Goal: Task Accomplishment & Management: Use online tool/utility

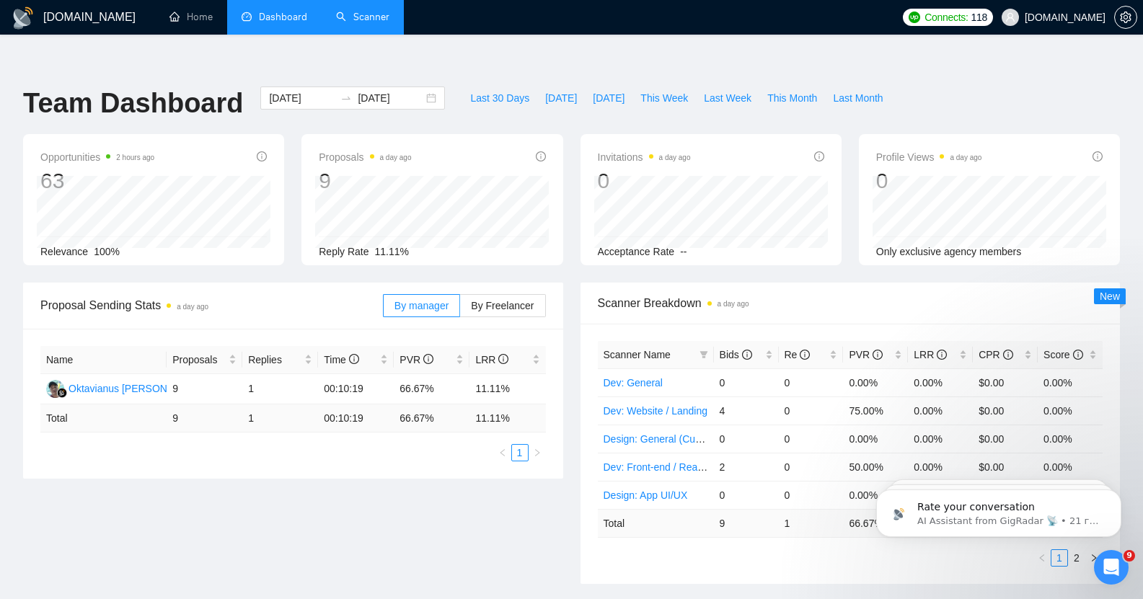
click at [350, 11] on link "Scanner" at bounding box center [362, 17] width 53 height 12
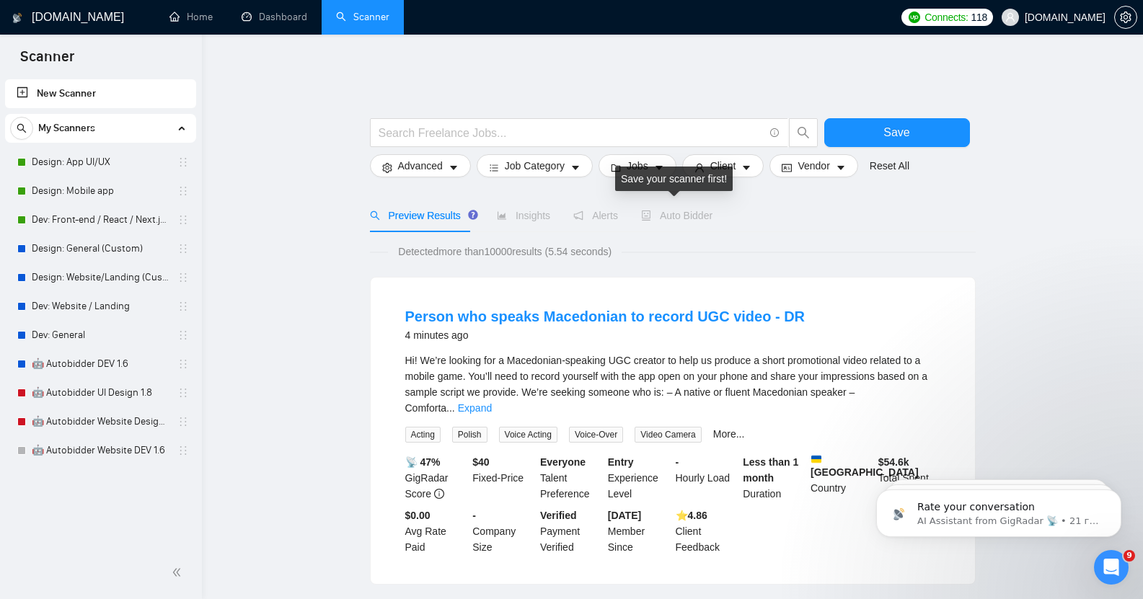
click at [669, 210] on span "Auto Bidder" at bounding box center [676, 216] width 71 height 12
click at [59, 159] on link "Design: App UI/UX" at bounding box center [100, 162] width 137 height 29
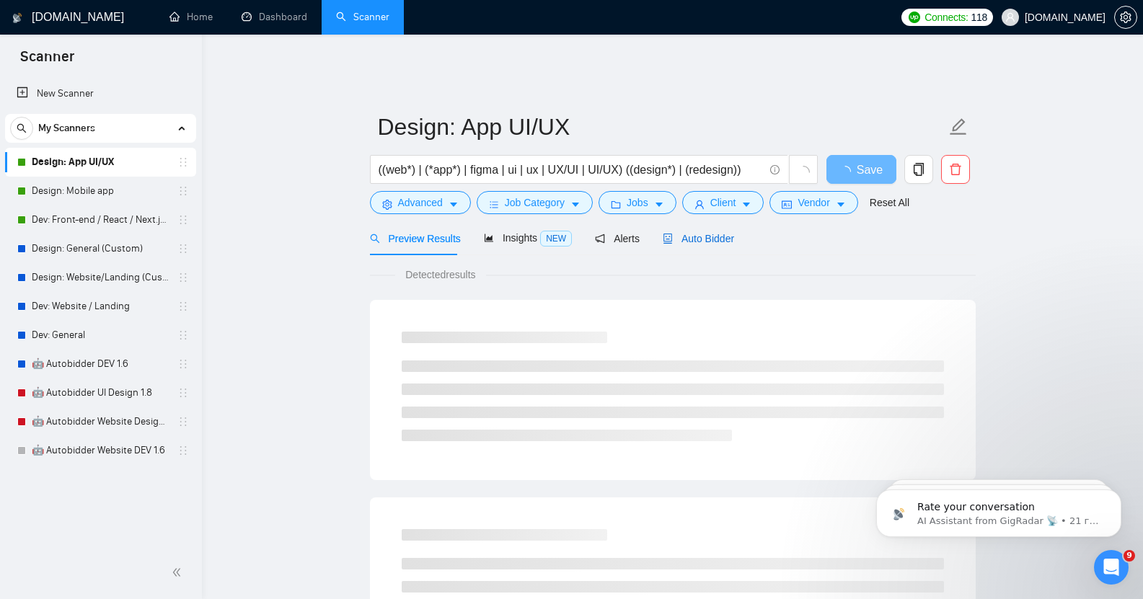
click at [705, 233] on span "Auto Bidder" at bounding box center [698, 239] width 71 height 12
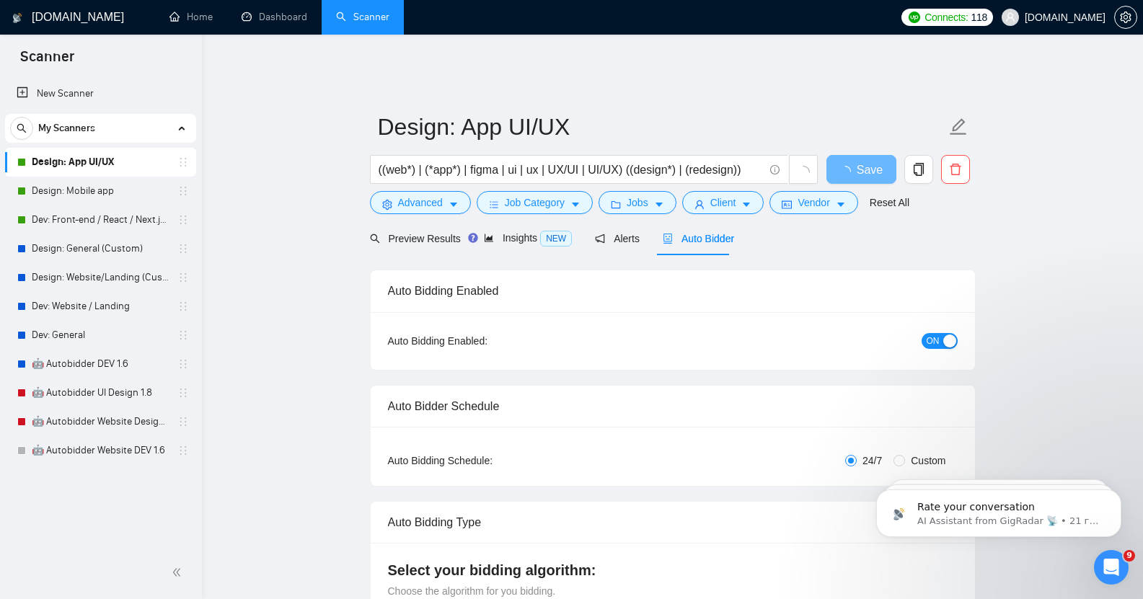
checkbox input "true"
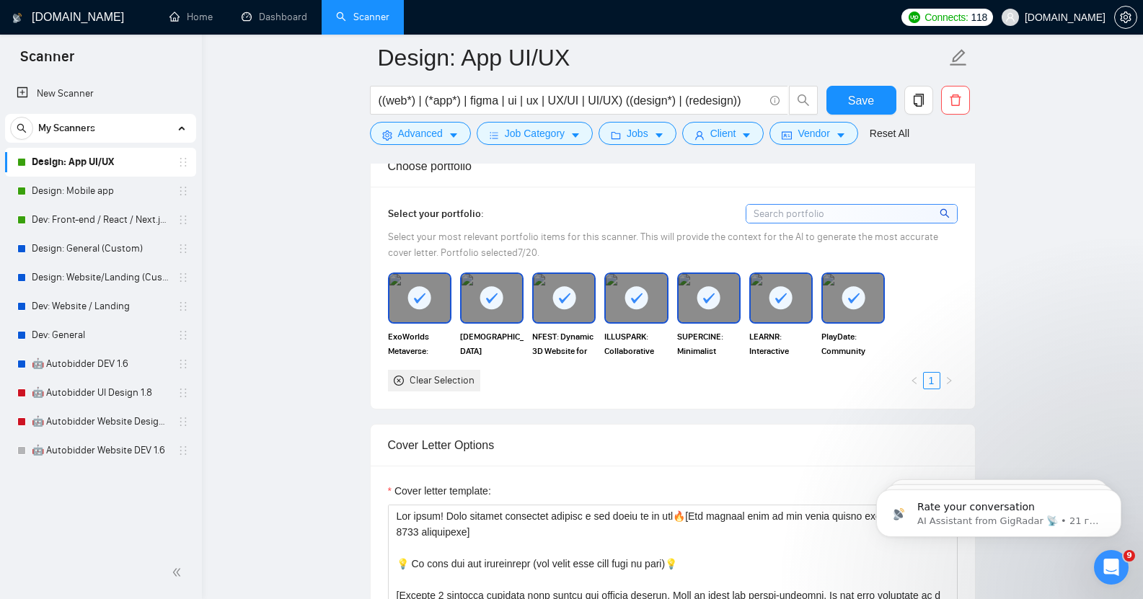
scroll to position [1319, 0]
